Goal: Information Seeking & Learning: Learn about a topic

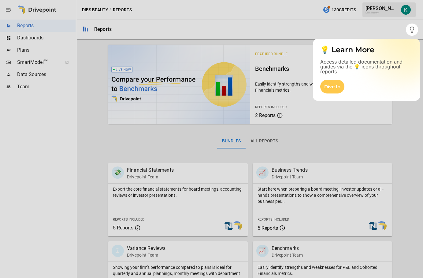
click at [405, 141] on div at bounding box center [211, 157] width 423 height 242
click at [334, 87] on div "Dive In" at bounding box center [332, 87] width 24 height 14
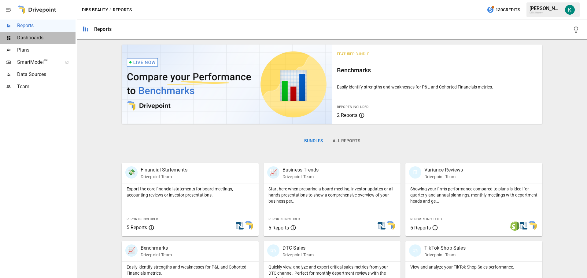
click at [50, 42] on div "Dashboards" at bounding box center [38, 38] width 76 height 12
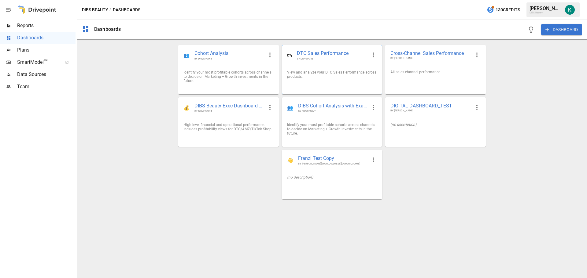
click at [334, 62] on div "🛍 DTC Sales Performance BY DRIVEPOINT" at bounding box center [332, 55] width 100 height 20
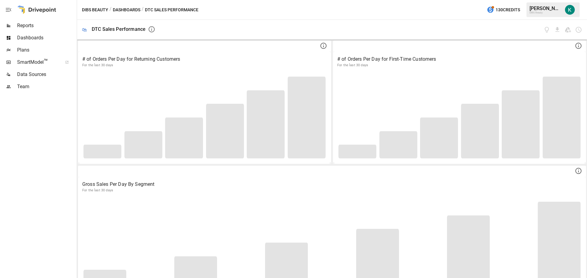
click at [133, 9] on button "Dashboards" at bounding box center [127, 10] width 28 height 8
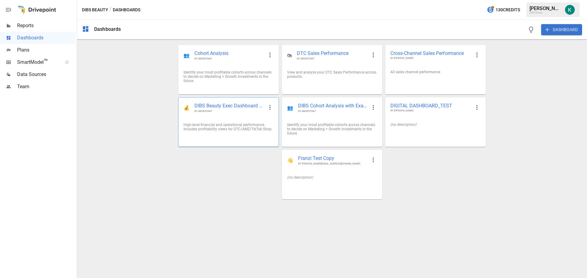
click at [225, 114] on div "💰 DIBS Beauty Exec Dashboard 📊 BY DRIVEPOINT" at bounding box center [229, 108] width 100 height 20
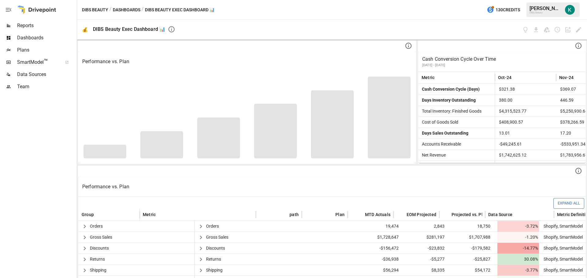
click at [43, 26] on span "Reports" at bounding box center [46, 25] width 58 height 7
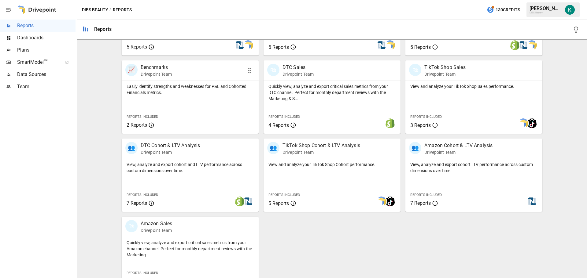
scroll to position [183, 0]
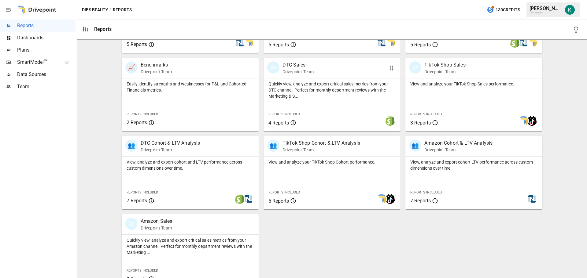
click at [330, 104] on div "Quickly view, analyze and export critical sales metrics from your DTC channel. …" at bounding box center [332, 105] width 137 height 53
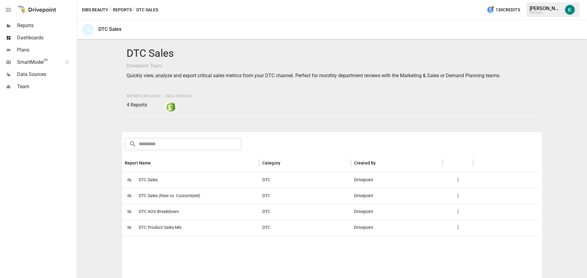
click at [150, 182] on span "DTC Sales" at bounding box center [148, 180] width 19 height 16
